Goal: Task Accomplishment & Management: Manage account settings

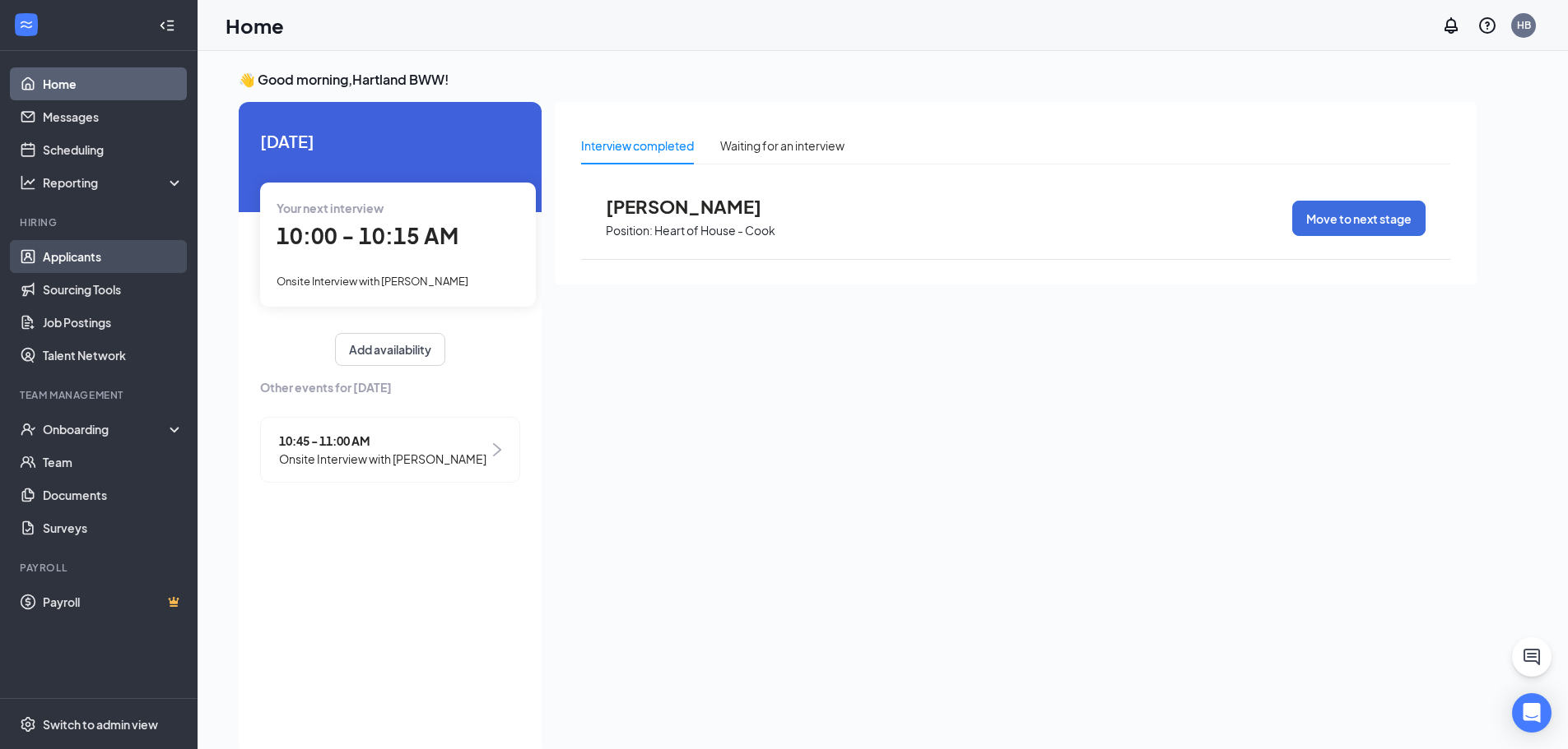
click at [87, 264] on link "Applicants" at bounding box center [113, 257] width 141 height 33
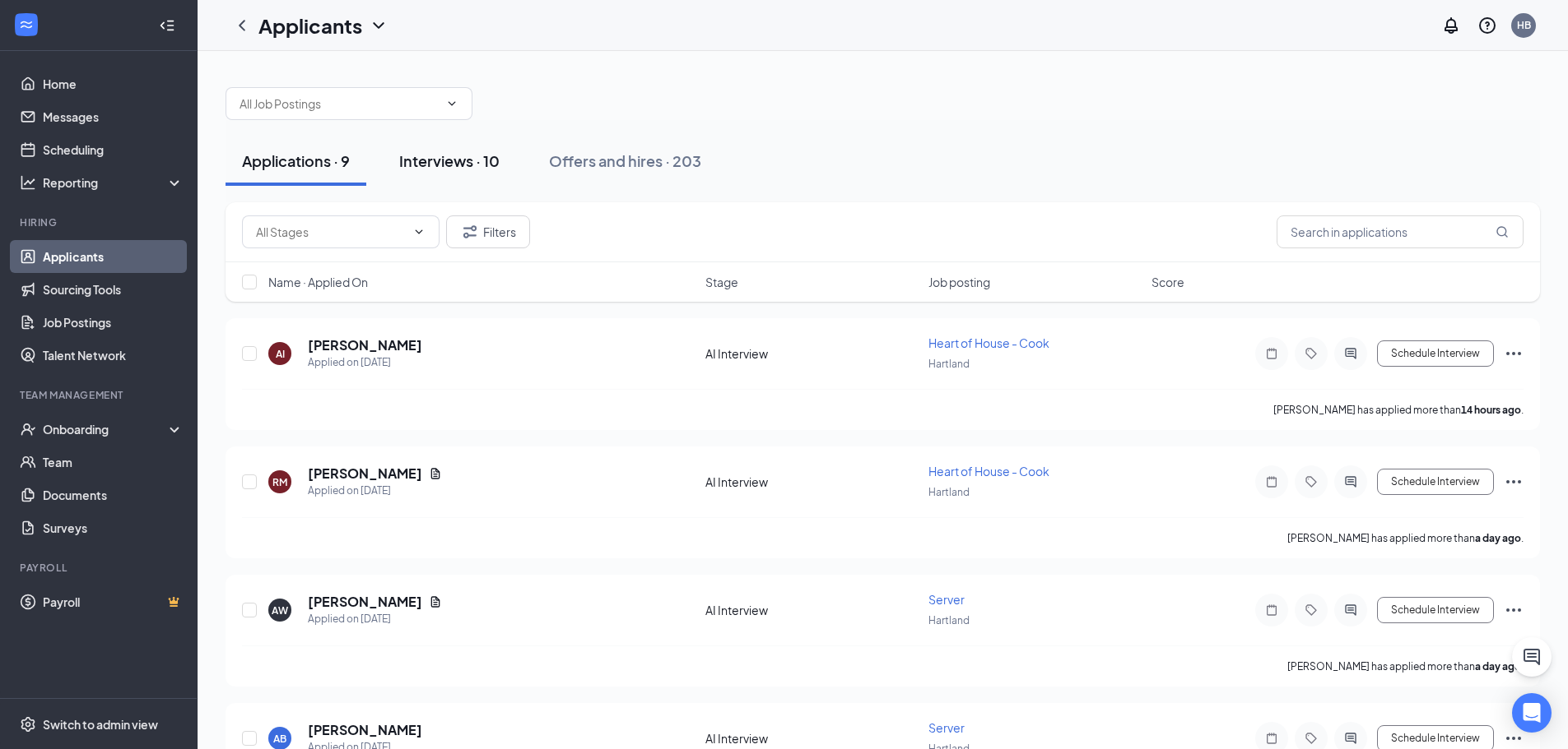
click at [460, 148] on button "Interviews · 10" at bounding box center [449, 161] width 133 height 50
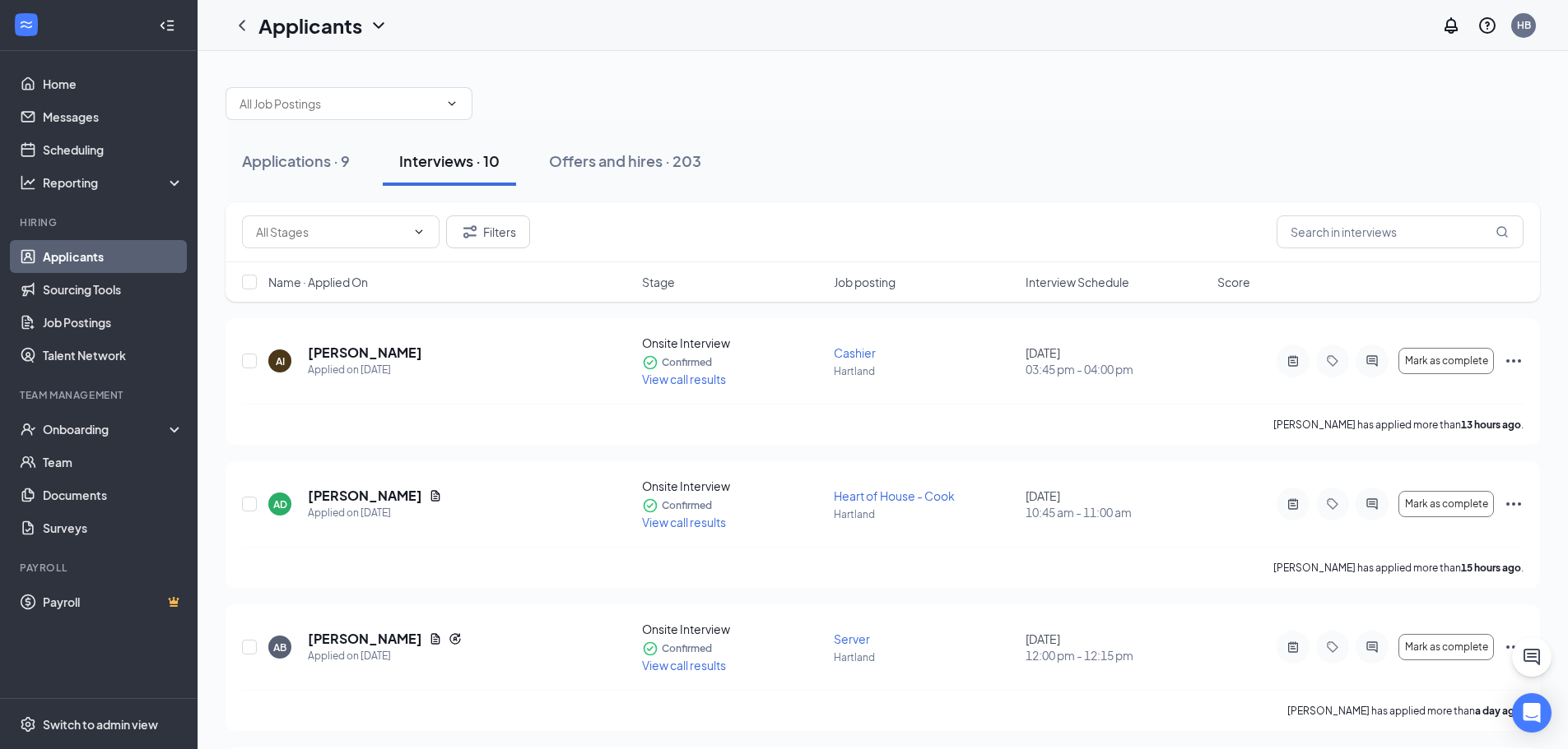
click at [1078, 280] on span "Interview Schedule" at bounding box center [1078, 281] width 104 height 17
click at [1070, 286] on span "Interview Schedule" at bounding box center [1078, 281] width 104 height 17
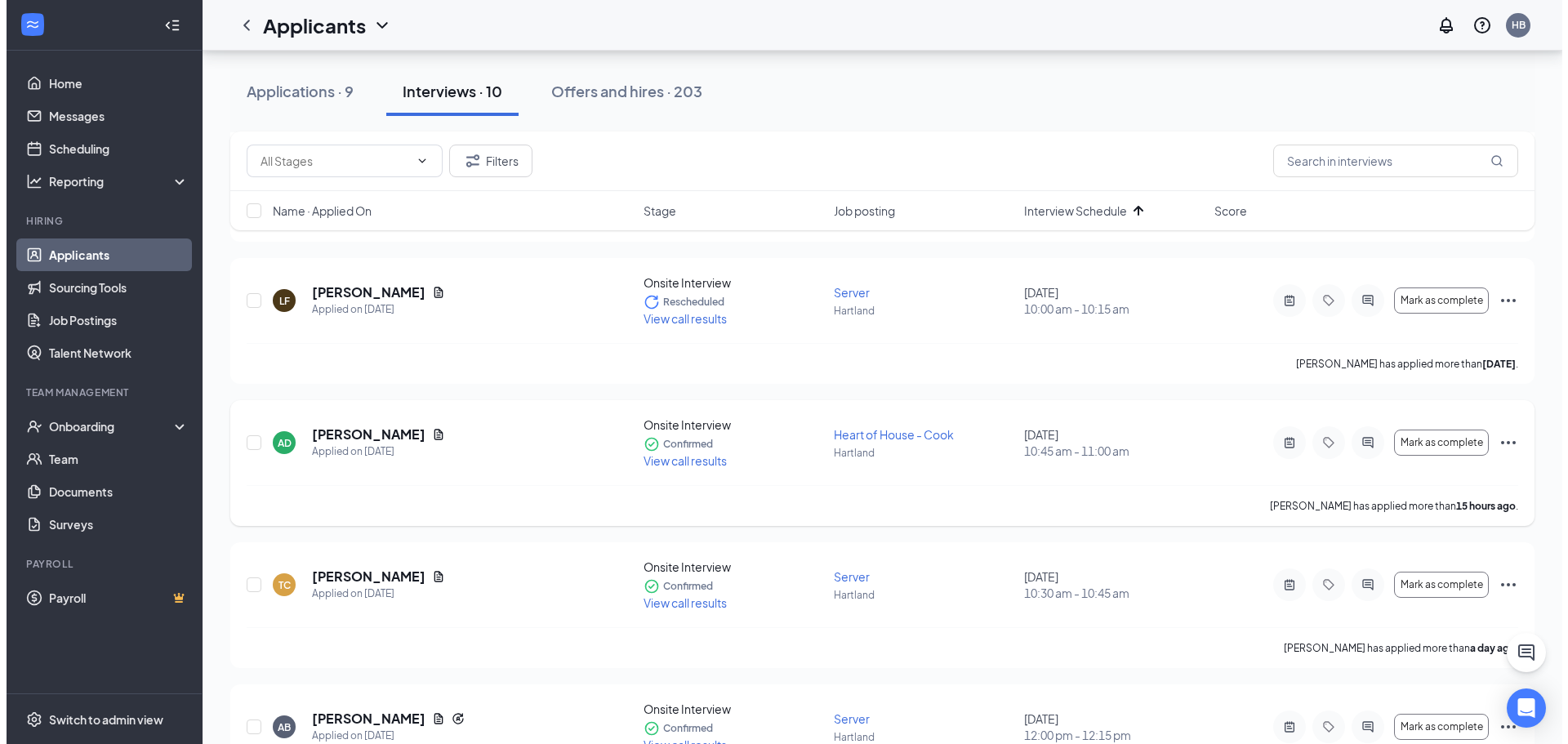
scroll to position [163, 0]
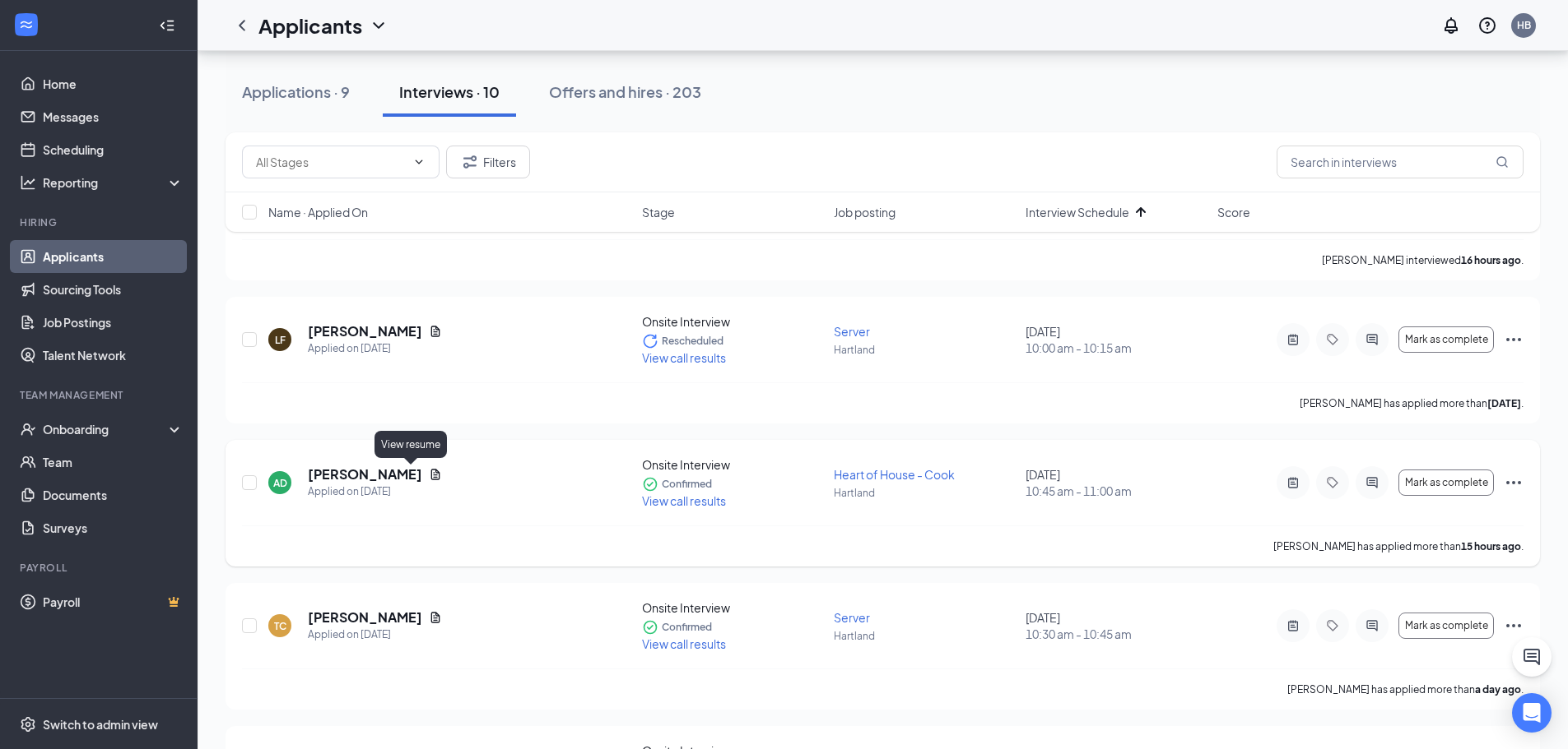
click at [431, 478] on icon "Document" at bounding box center [435, 474] width 9 height 11
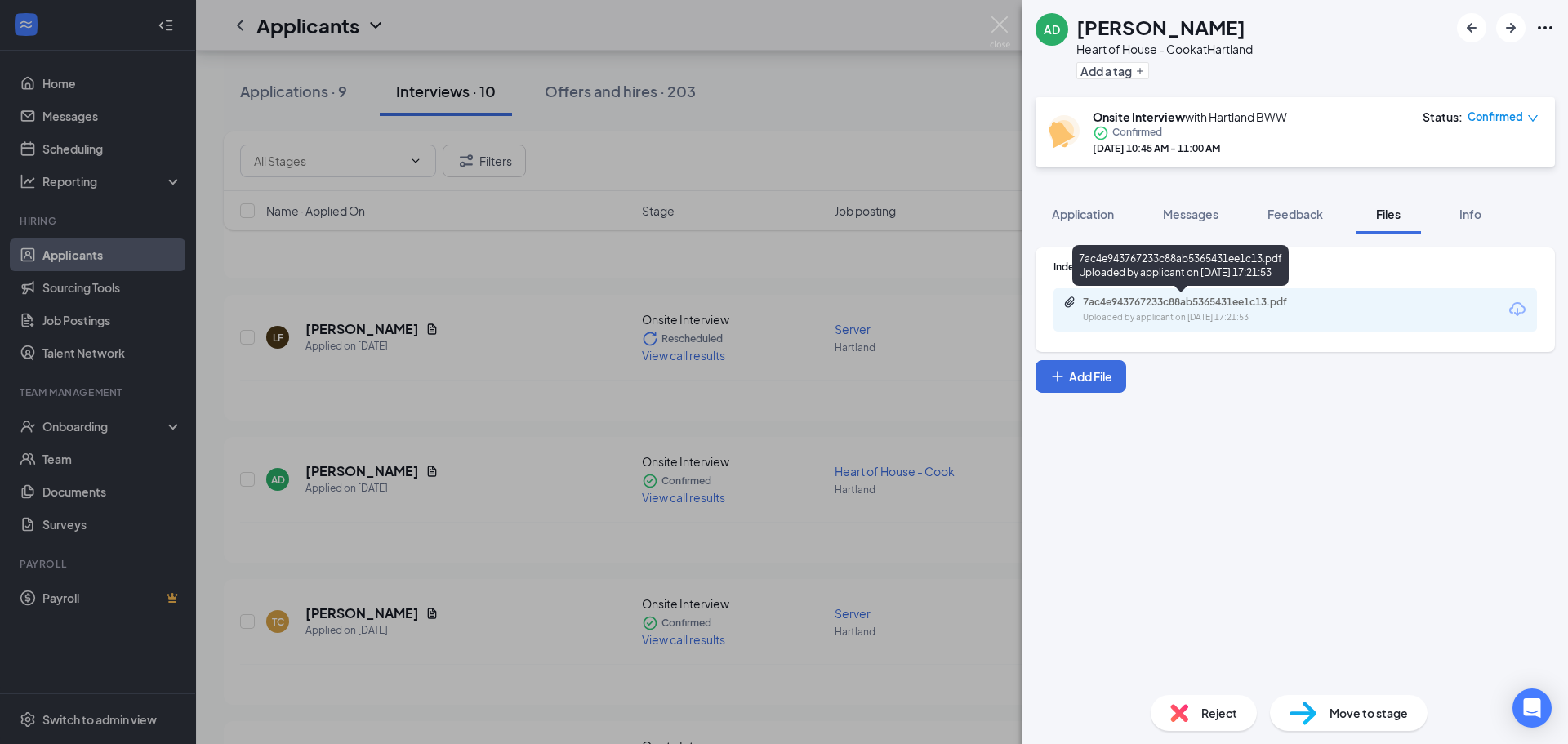
click at [1193, 293] on div "7ac4e943767233c88ab5365431ee1c13.pdf Uploaded by applicant on [DATE] 17:21:53" at bounding box center [1296, 309] width 484 height 44
click at [1200, 306] on div "7ac4e943767233c88ab5365431ee1c13.pdf" at bounding box center [1198, 302] width 229 height 13
click at [1097, 220] on span "Application" at bounding box center [1083, 213] width 62 height 15
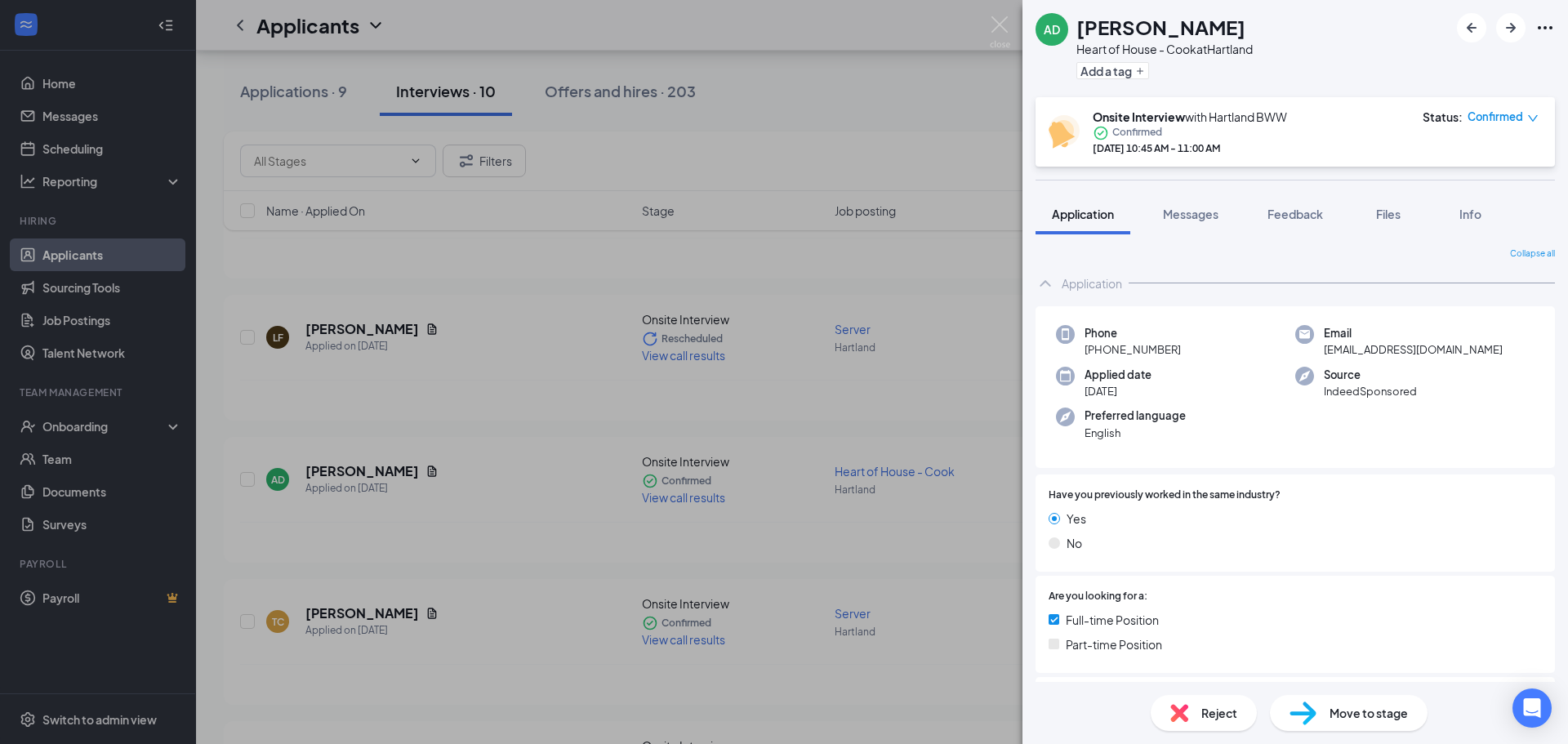
click at [917, 85] on div "AD [PERSON_NAME] Heart of House - Cook at Hartland Add a tag Onsite Interview w…" at bounding box center [784, 372] width 1568 height 744
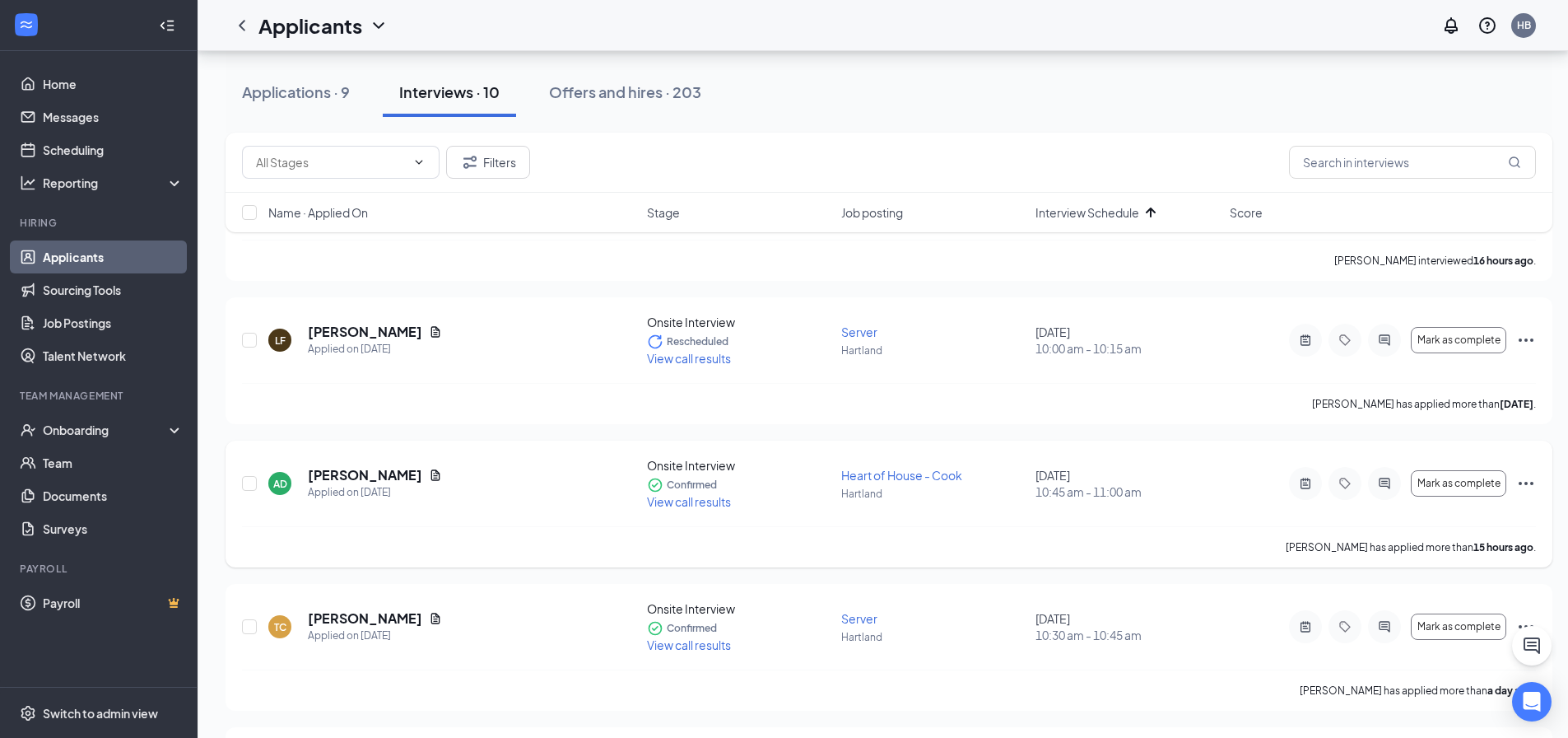
click at [690, 501] on span "View call results" at bounding box center [689, 500] width 84 height 15
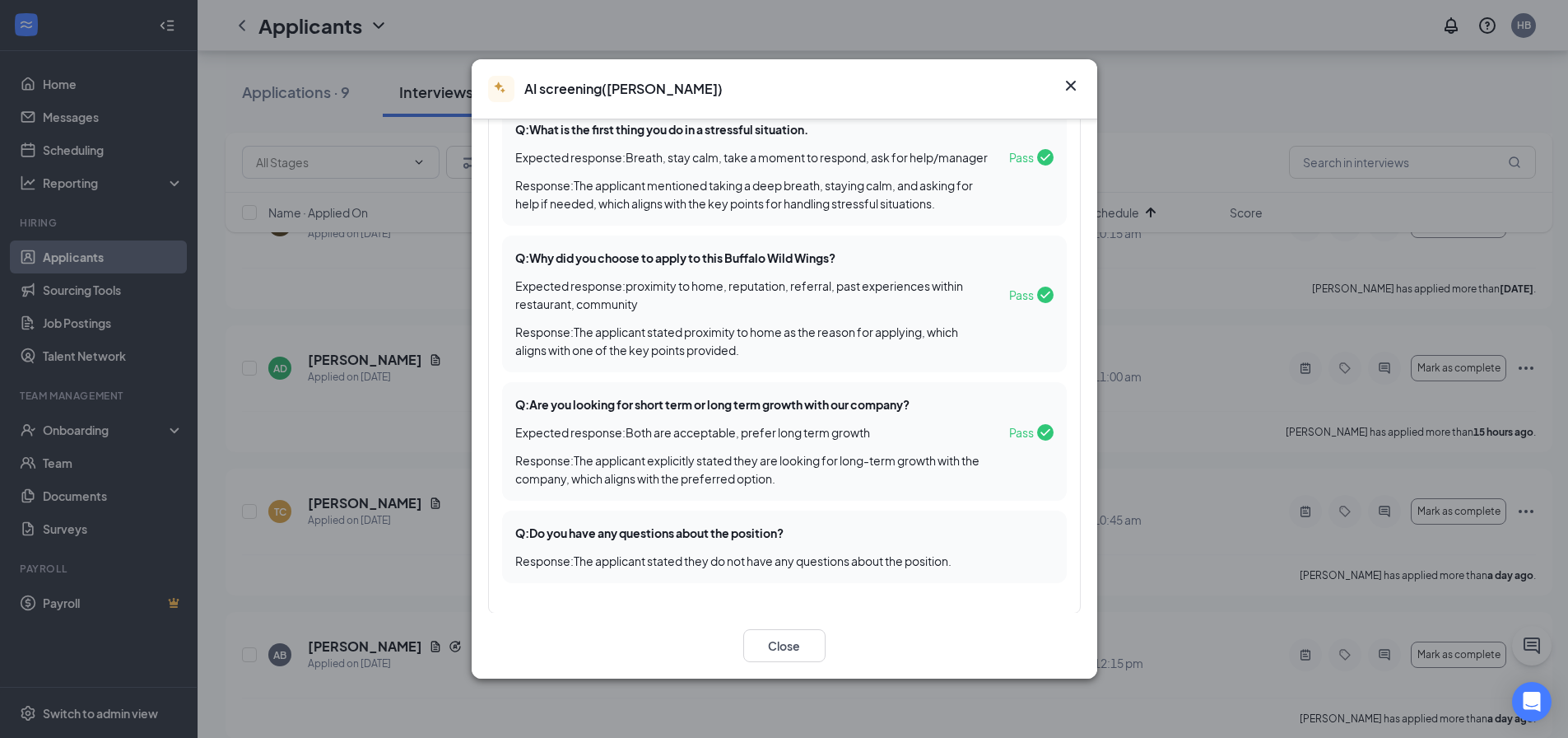
scroll to position [659, 0]
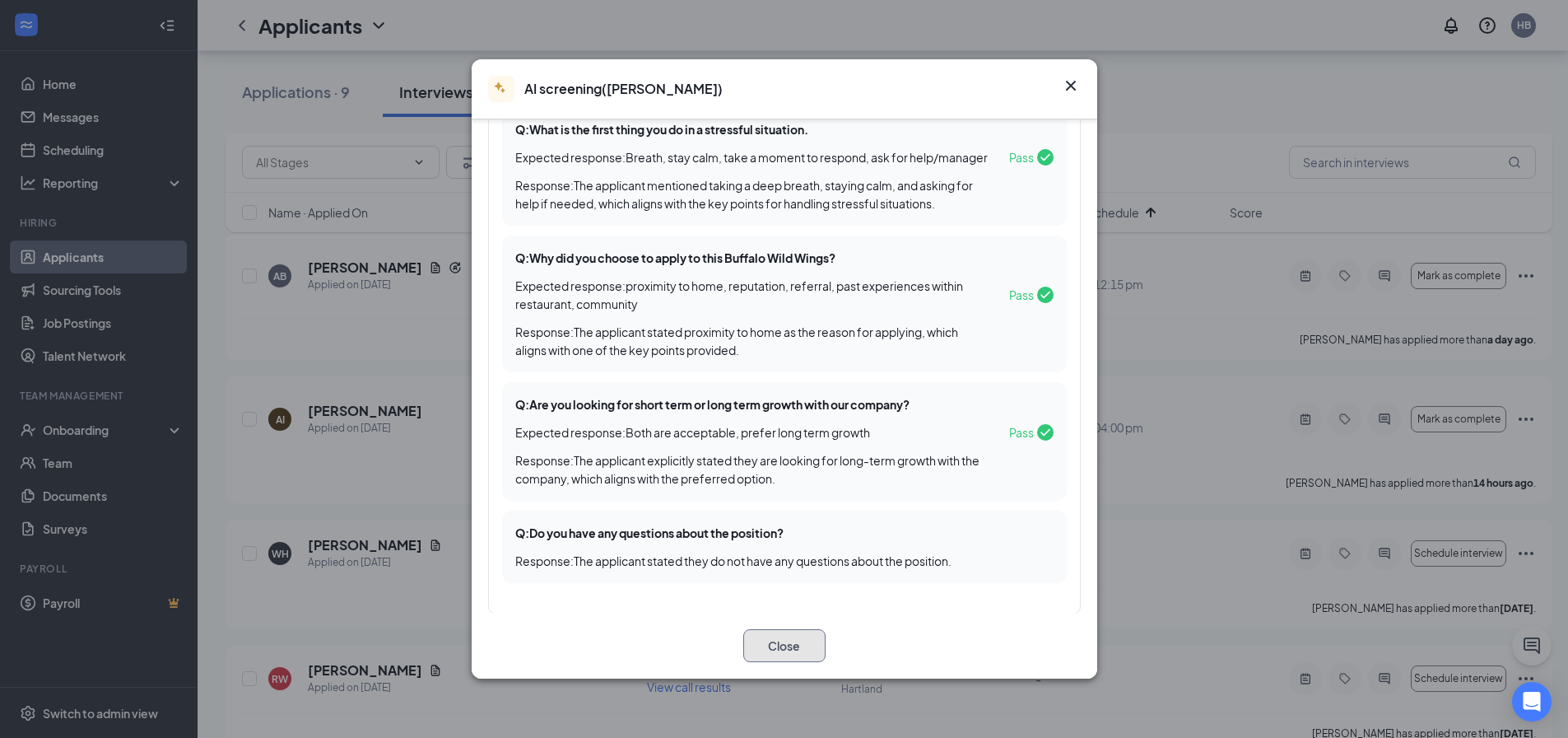
click at [790, 639] on button "Close" at bounding box center [784, 646] width 82 height 33
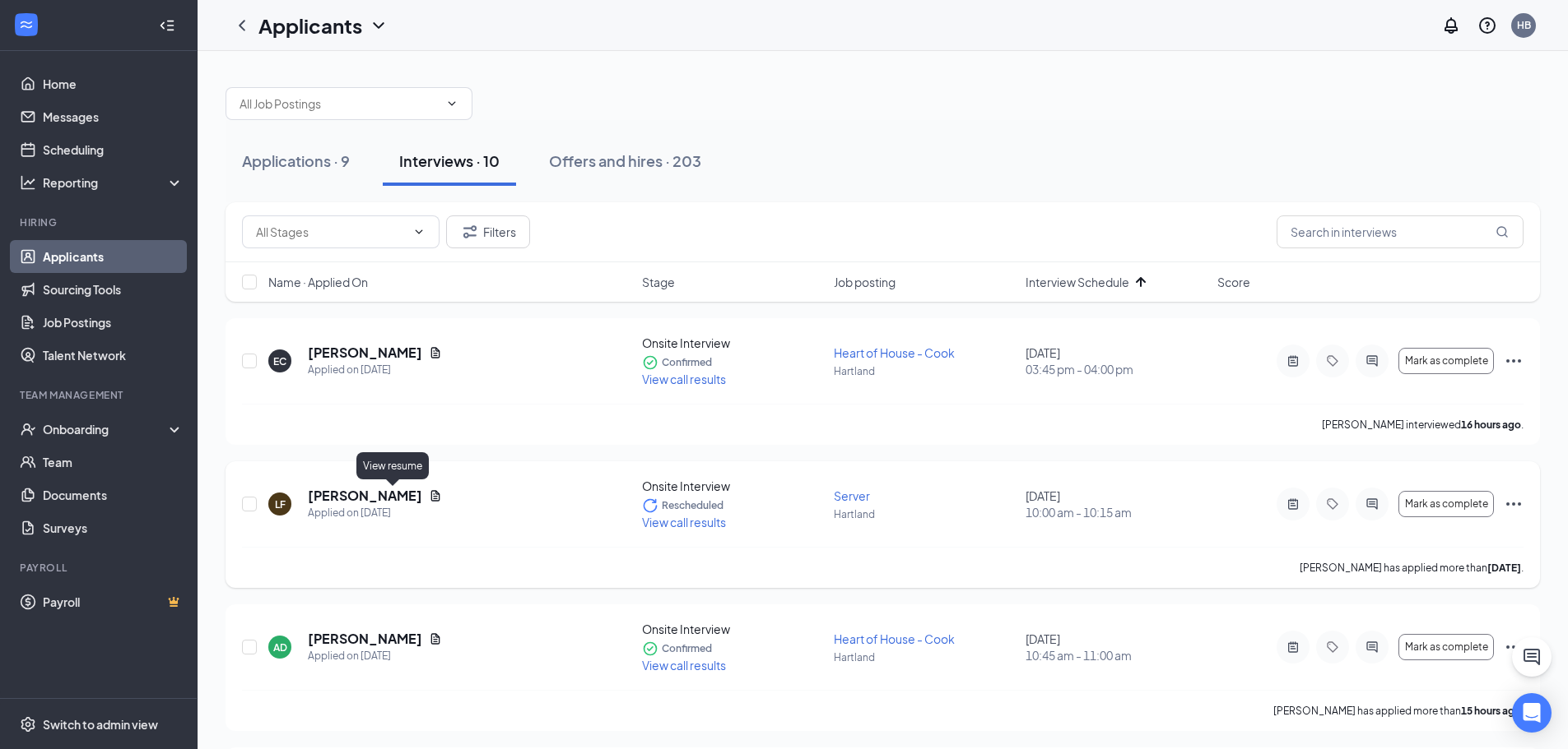
click at [429, 498] on icon "Document" at bounding box center [435, 495] width 13 height 13
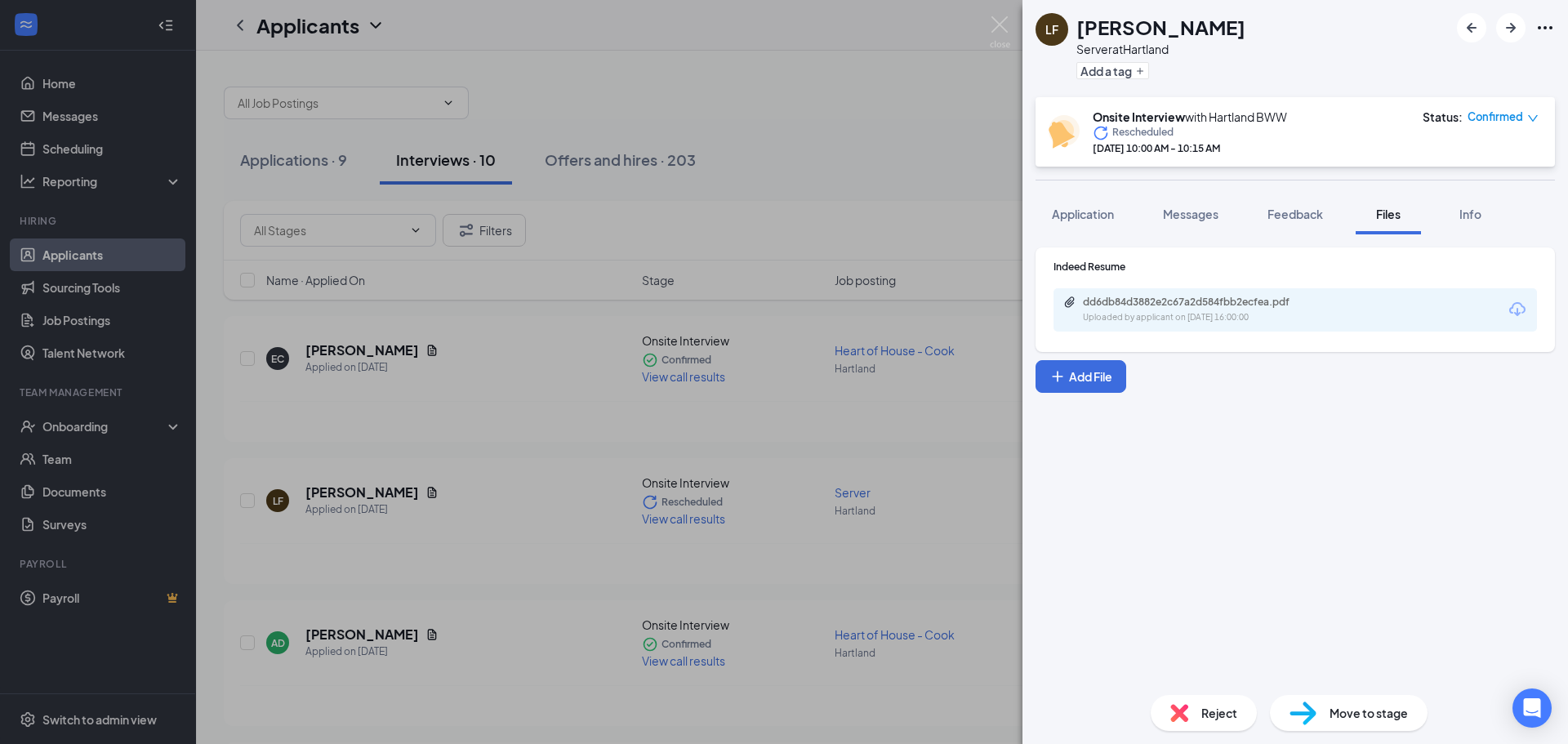
click at [885, 551] on div "LF [PERSON_NAME] Server at Hartland Add a tag Onsite Interview with Hartland BW…" at bounding box center [784, 372] width 1568 height 744
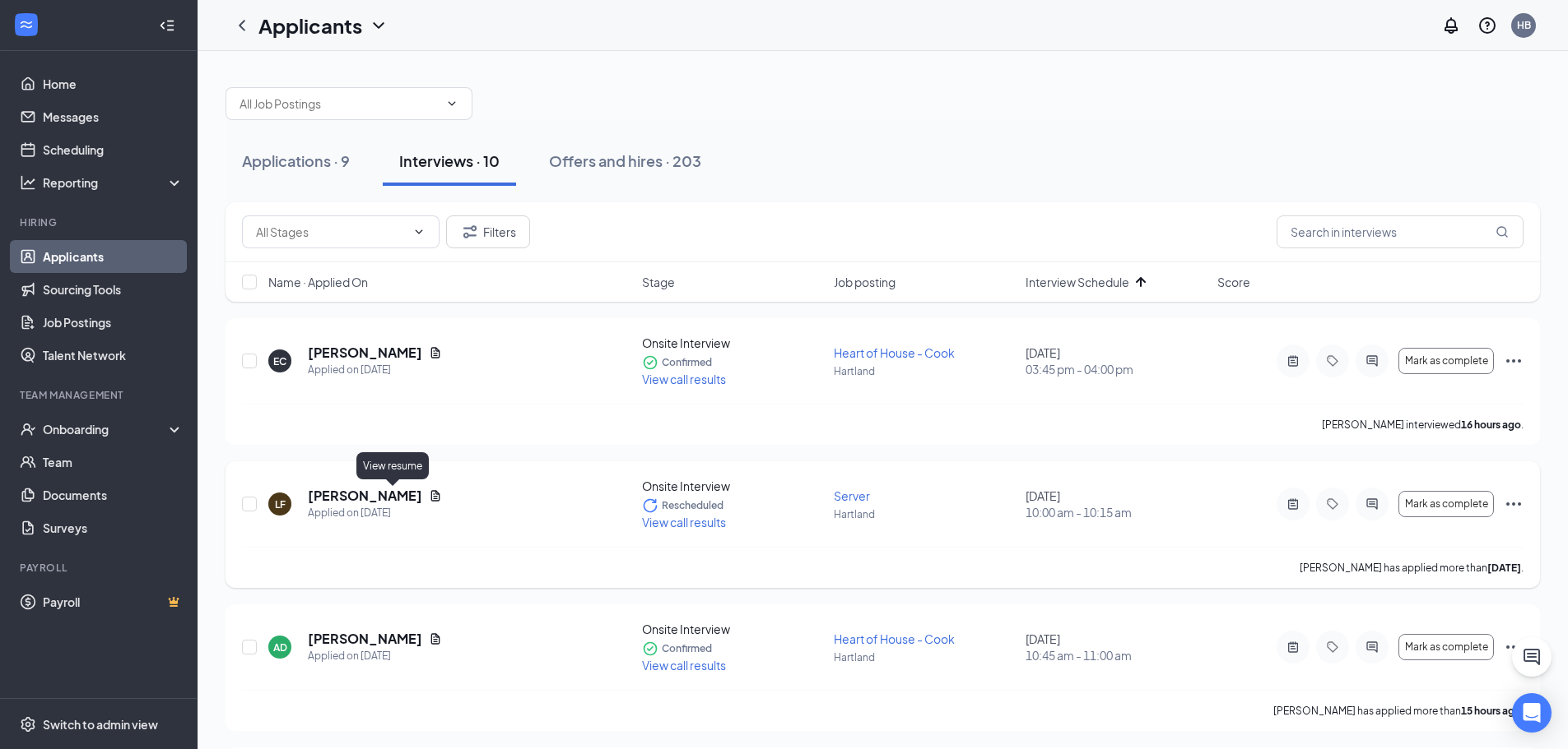
click at [429, 501] on icon "Document" at bounding box center [435, 495] width 13 height 13
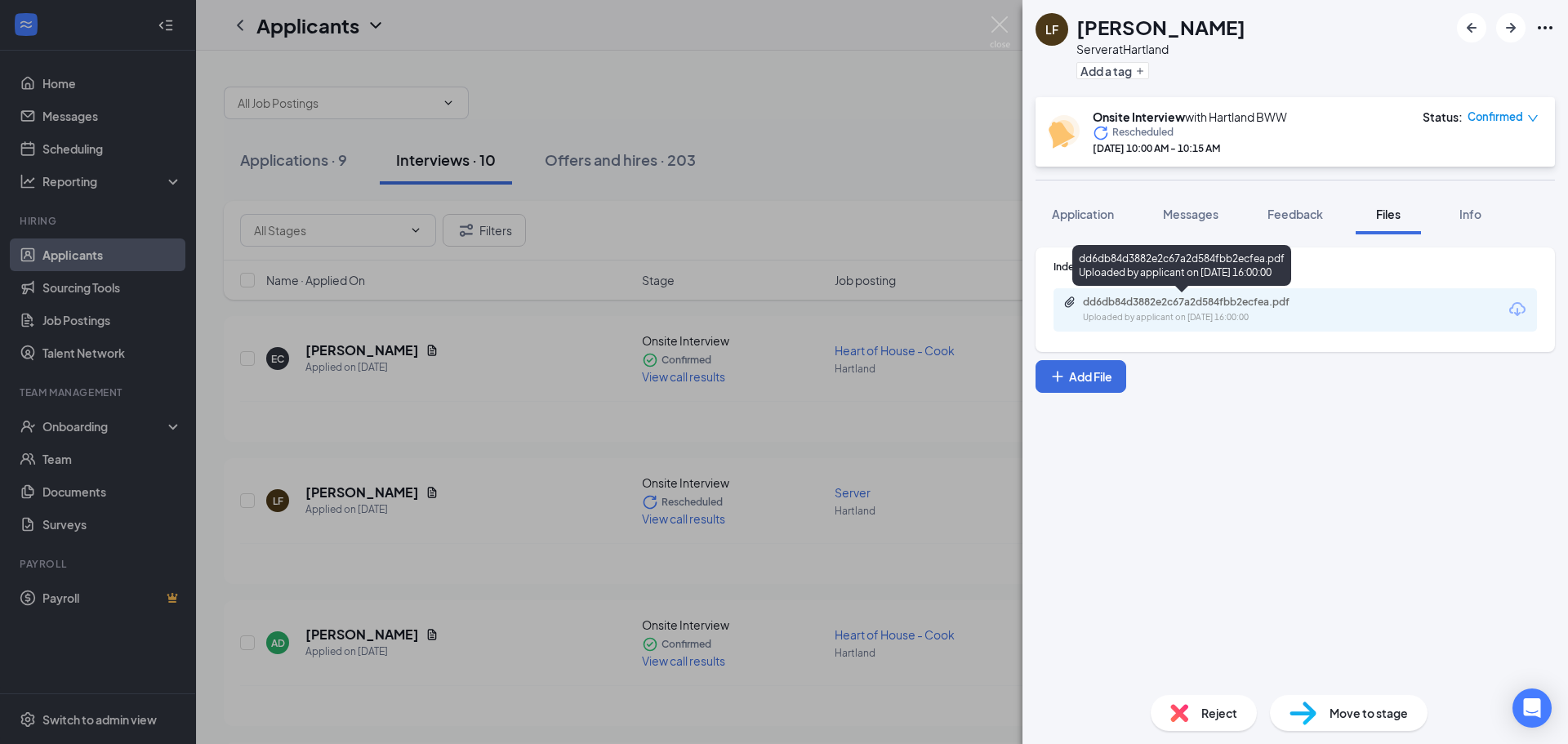
click at [1209, 302] on div "dd6db84d3882e2c67a2d584fbb2ecfea.pdf" at bounding box center [1198, 302] width 229 height 13
